Goal: Task Accomplishment & Management: Use online tool/utility

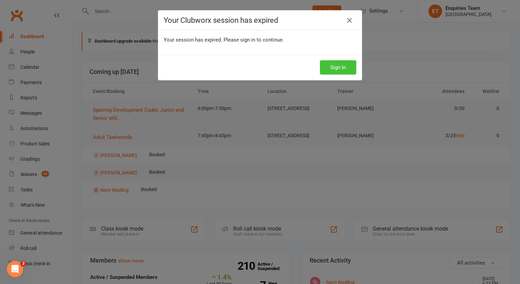
click at [344, 66] on button "Sign In" at bounding box center [338, 67] width 36 height 14
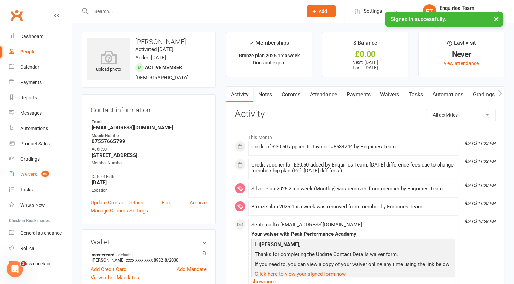
click at [34, 174] on div "Waivers" at bounding box center [28, 173] width 17 height 5
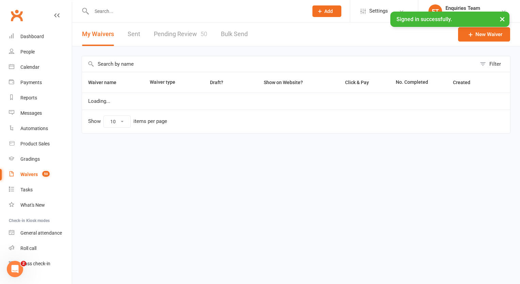
select select "100"
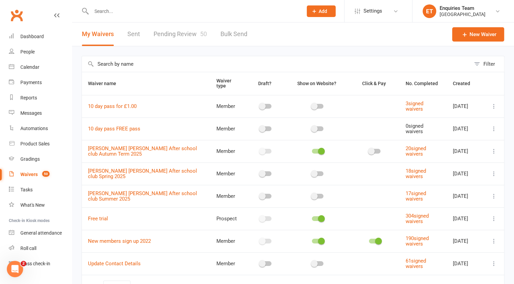
click at [188, 29] on link "Pending Review 50" at bounding box center [180, 33] width 53 height 23
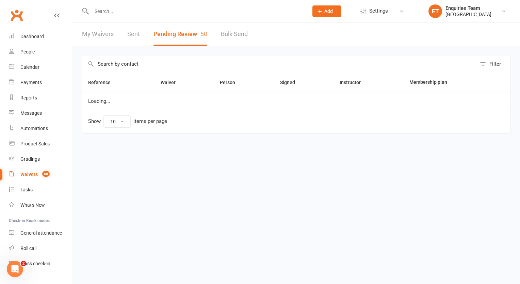
select select "50"
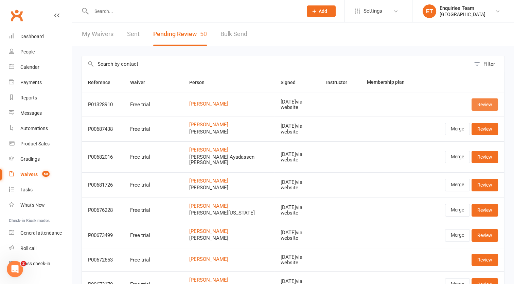
click at [486, 100] on link "Review" at bounding box center [485, 104] width 27 height 12
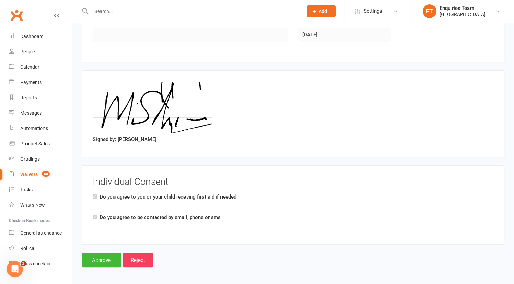
scroll to position [265, 0]
click at [95, 262] on input "Approve" at bounding box center [102, 259] width 40 height 14
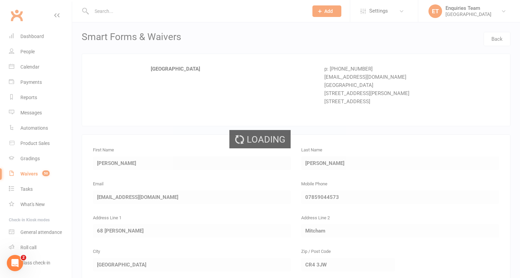
select select "50"
